Goal: Task Accomplishment & Management: Complete application form

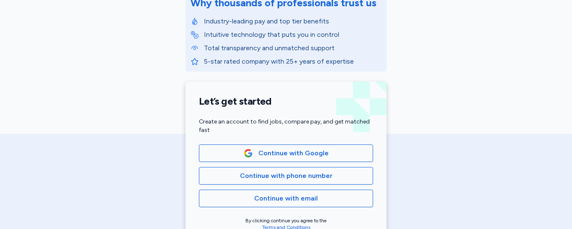
scroll to position [130, 0]
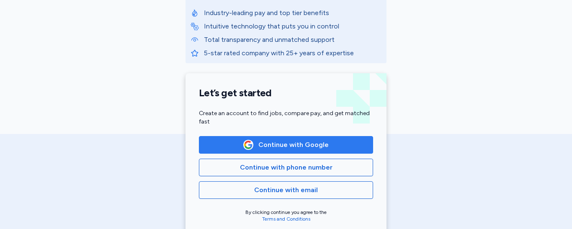
click at [306, 142] on span "Continue with Google" at bounding box center [293, 145] width 70 height 10
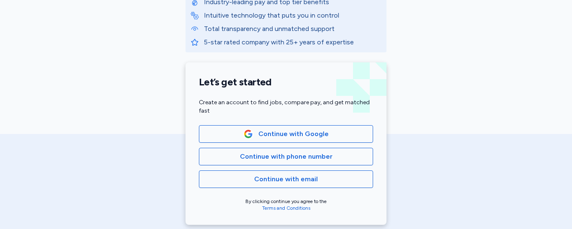
scroll to position [158, 0]
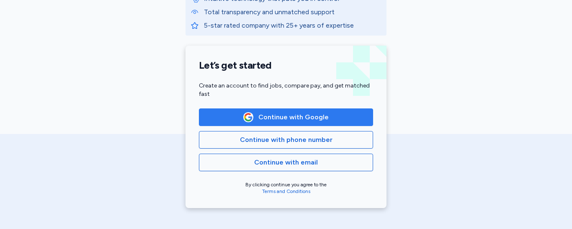
click at [327, 113] on span "Continue with Google" at bounding box center [286, 117] width 160 height 10
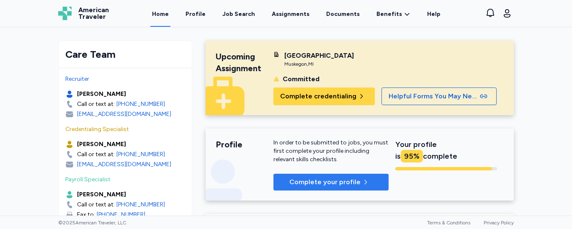
click at [353, 184] on span "Complete your profile" at bounding box center [324, 182] width 71 height 10
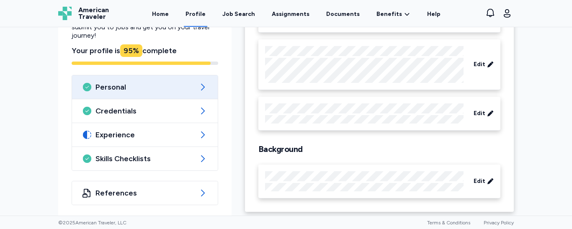
scroll to position [136, 0]
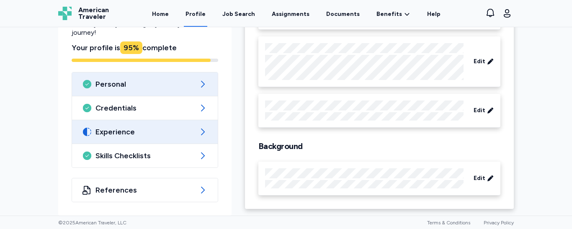
click at [148, 132] on span "Experience" at bounding box center [144, 132] width 99 height 10
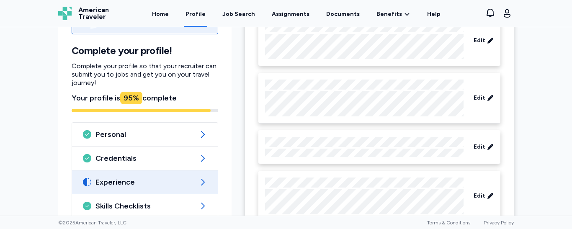
scroll to position [533, 0]
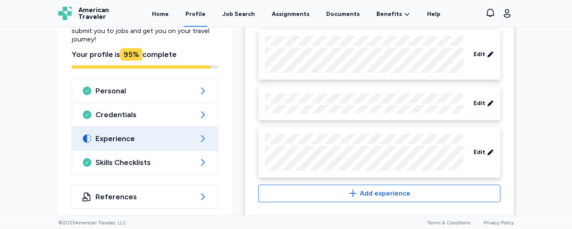
click at [201, 134] on icon at bounding box center [203, 139] width 10 height 10
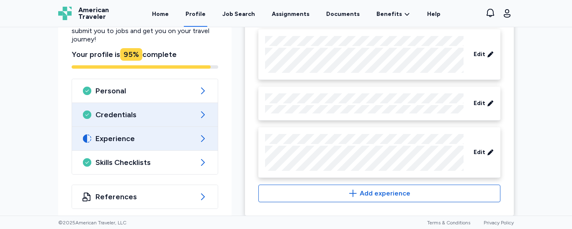
click at [173, 110] on span "Credentials" at bounding box center [144, 115] width 99 height 10
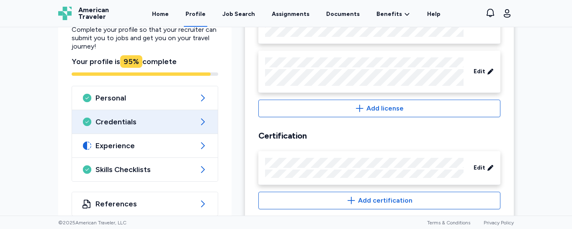
scroll to position [380, 0]
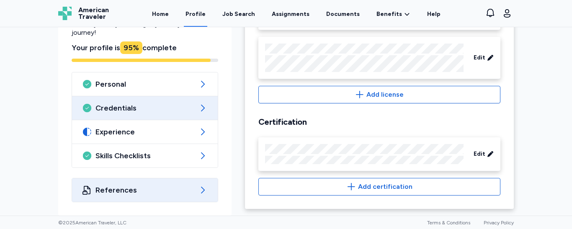
click at [199, 191] on icon at bounding box center [203, 190] width 10 height 10
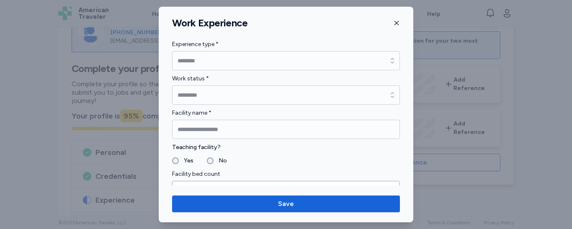
click at [410, 186] on div "**********" at bounding box center [286, 115] width 255 height 216
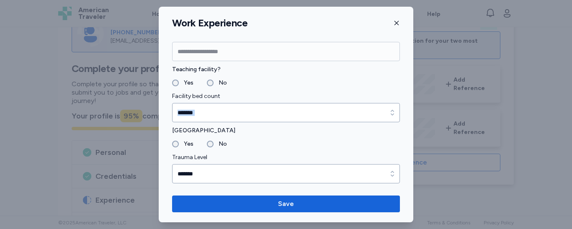
scroll to position [84, 0]
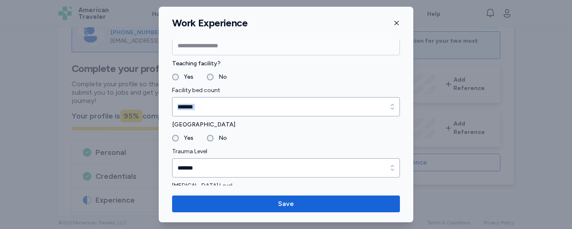
click at [398, 20] on icon "button" at bounding box center [396, 23] width 7 height 7
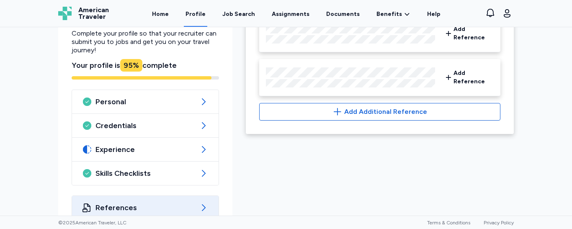
scroll to position [129, 0]
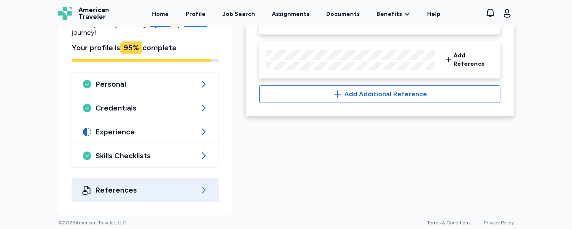
click at [170, 14] on link "Home" at bounding box center [160, 14] width 20 height 26
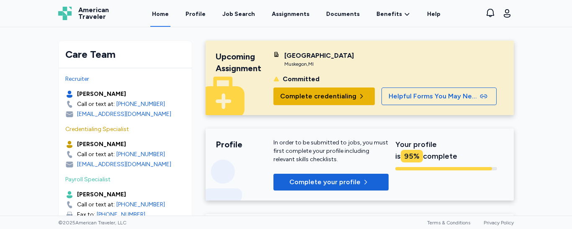
click at [315, 96] on span "Complete credentialing" at bounding box center [318, 96] width 76 height 10
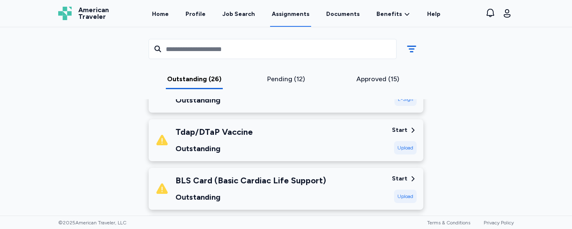
scroll to position [312, 0]
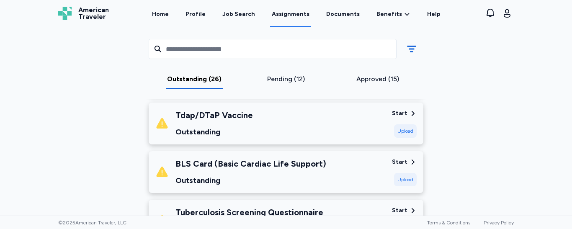
click at [400, 179] on div "Upload" at bounding box center [405, 179] width 23 height 13
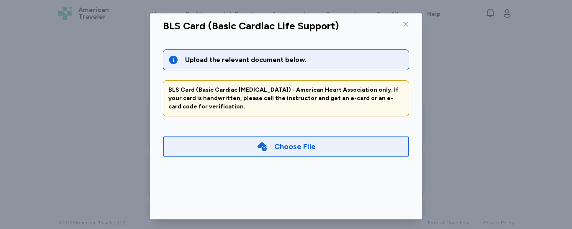
scroll to position [0, 0]
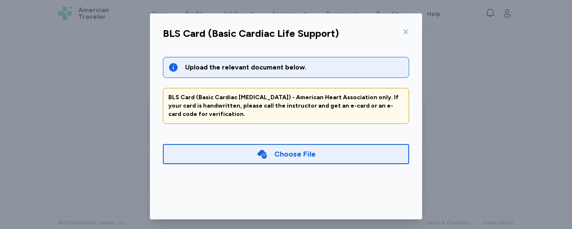
click at [274, 155] on div "Choose File" at bounding box center [294, 154] width 41 height 12
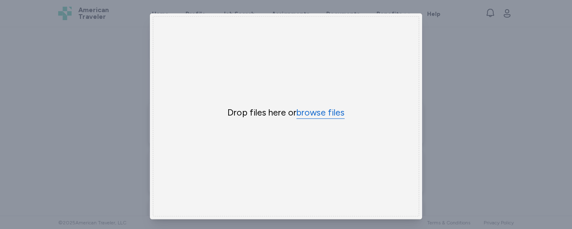
click at [301, 111] on button "browse files" at bounding box center [320, 113] width 48 height 12
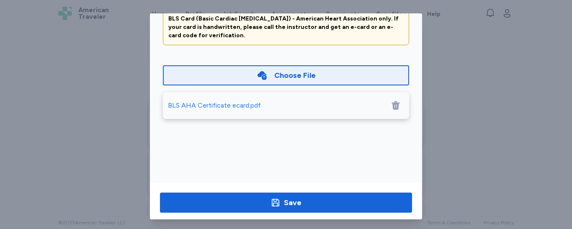
scroll to position [80, 0]
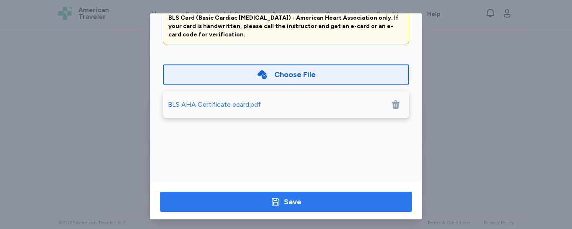
click at [287, 204] on div "Save" at bounding box center [293, 202] width 18 height 12
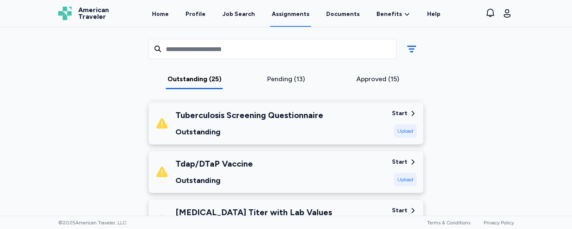
click at [397, 177] on div "Upload" at bounding box center [405, 179] width 23 height 13
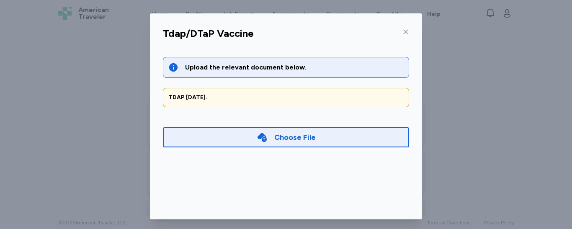
click at [274, 136] on div "Choose File" at bounding box center [294, 137] width 41 height 12
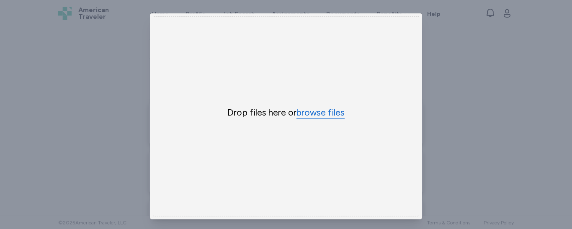
click at [304, 107] on button "browse files" at bounding box center [320, 113] width 48 height 12
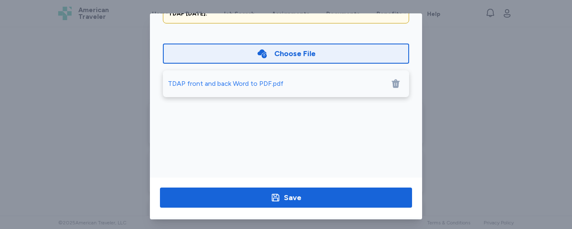
scroll to position [85, 0]
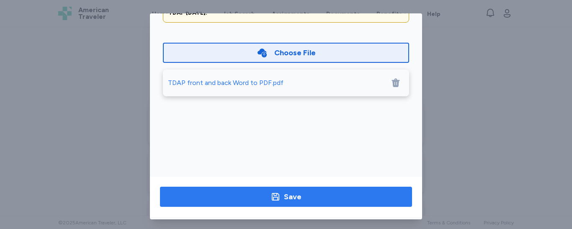
click at [327, 200] on span "Save" at bounding box center [286, 197] width 239 height 12
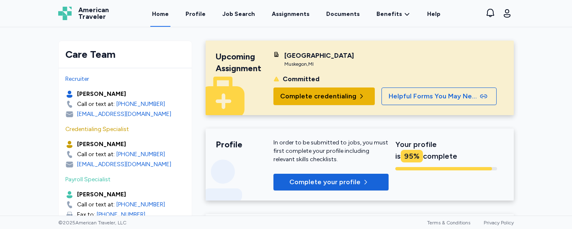
click at [314, 94] on span "Complete credentialing" at bounding box center [318, 96] width 76 height 10
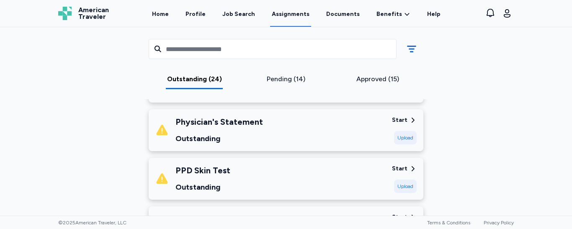
scroll to position [399, 0]
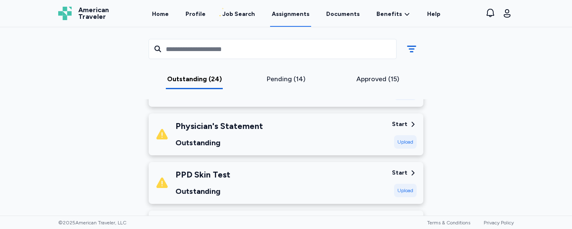
click at [402, 143] on div "Upload" at bounding box center [405, 141] width 23 height 13
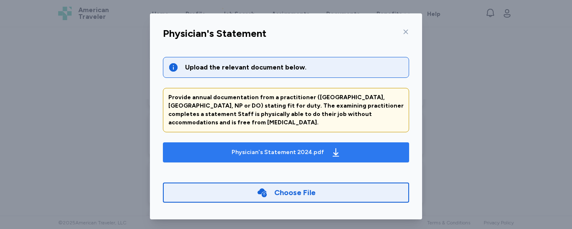
click at [332, 148] on icon "button" at bounding box center [335, 152] width 6 height 8
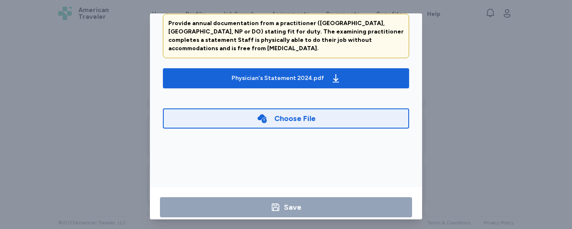
scroll to position [87, 0]
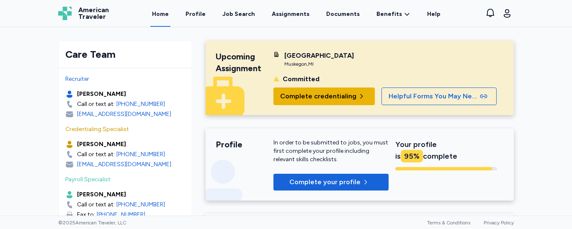
click at [292, 97] on span "Complete credentialing" at bounding box center [318, 96] width 76 height 10
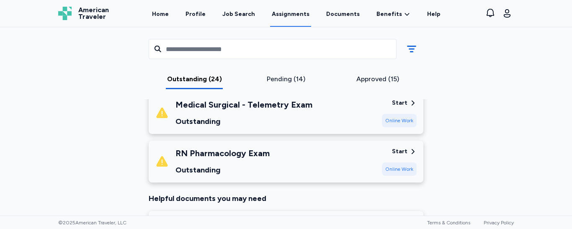
scroll to position [1200, 0]
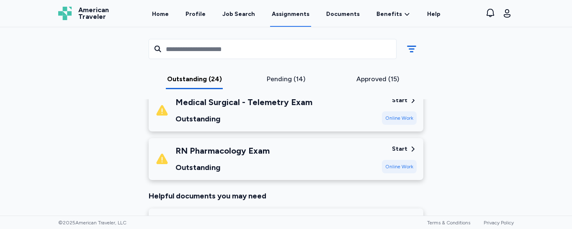
click at [397, 166] on div "Online Work" at bounding box center [399, 166] width 35 height 13
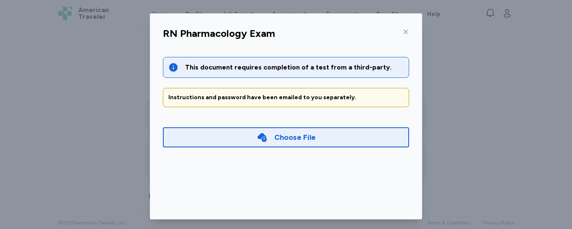
click at [314, 136] on div "Choose File" at bounding box center [286, 137] width 246 height 20
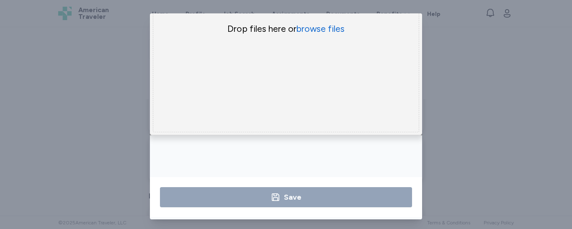
scroll to position [93, 0]
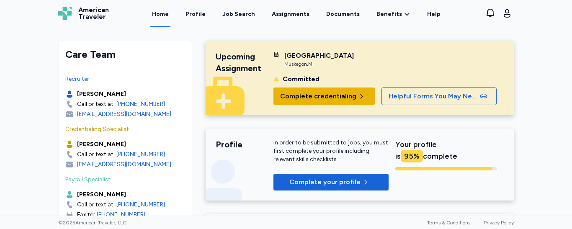
click at [282, 95] on span "Complete credentialing" at bounding box center [318, 96] width 76 height 10
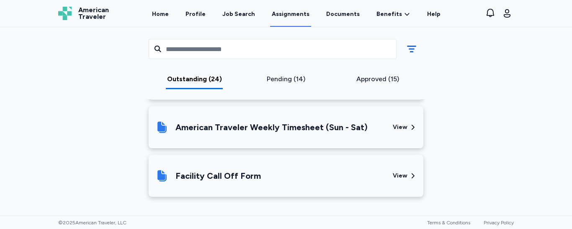
scroll to position [1497, 0]
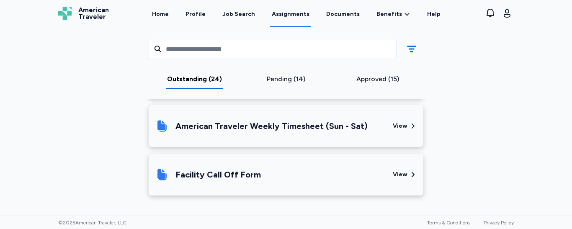
click at [371, 80] on div "Approved (15)" at bounding box center [377, 79] width 85 height 10
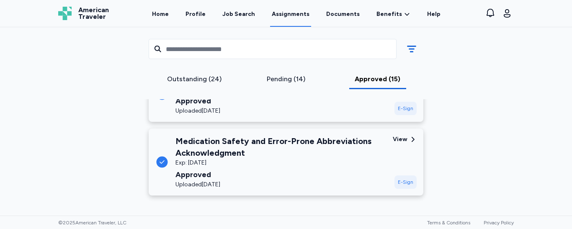
scroll to position [864, 0]
click at [402, 180] on div "E-Sign" at bounding box center [405, 181] width 22 height 13
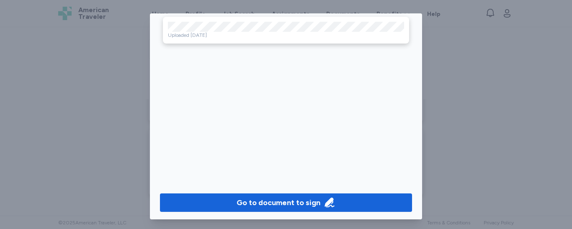
scroll to position [86, 0]
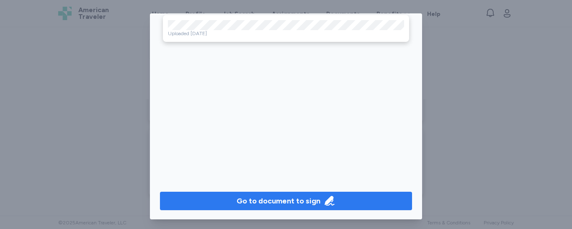
click at [293, 199] on div "Go to document to sign" at bounding box center [279, 201] width 84 height 12
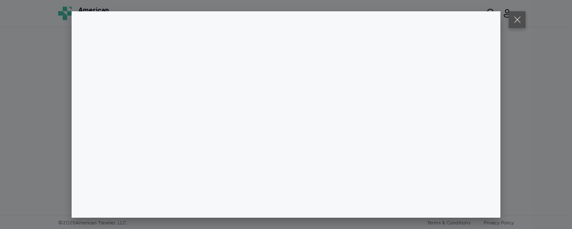
click at [510, 24] on button at bounding box center [517, 19] width 17 height 17
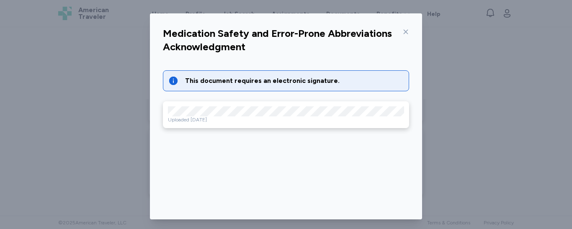
click at [342, 79] on div "This document requires an electronic signature." at bounding box center [294, 81] width 219 height 10
click at [404, 33] on icon at bounding box center [406, 32] width 5 height 5
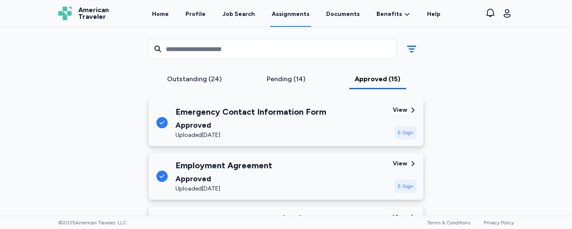
scroll to position [0, 0]
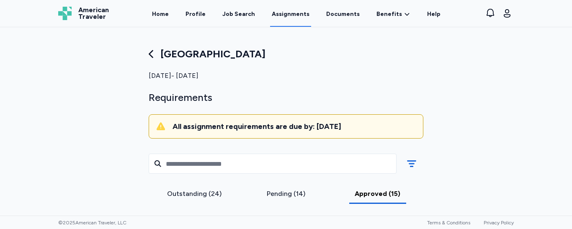
click at [276, 191] on div "Pending (14)" at bounding box center [286, 194] width 85 height 10
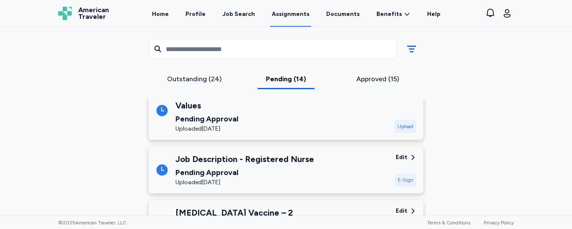
scroll to position [273, 0]
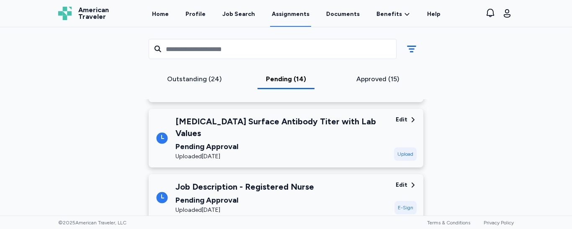
click at [205, 79] on div "Outstanding (24)" at bounding box center [194, 79] width 85 height 10
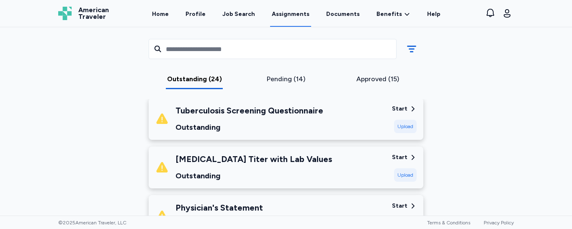
scroll to position [0, 0]
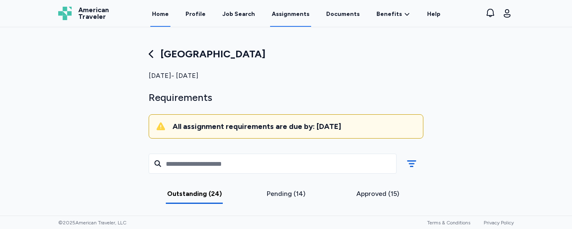
click at [170, 13] on link "Home" at bounding box center [160, 14] width 20 height 26
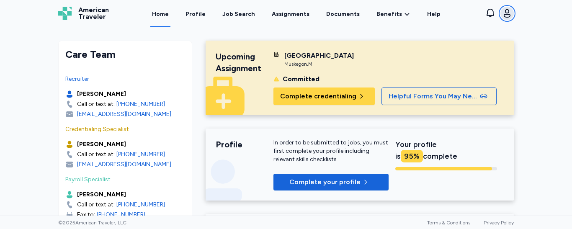
click at [506, 13] on icon "button" at bounding box center [507, 13] width 7 height 8
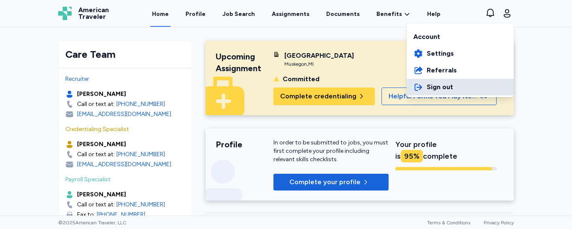
click at [439, 87] on span "Sign out" at bounding box center [440, 87] width 26 height 10
